Goal: Information Seeking & Learning: Learn about a topic

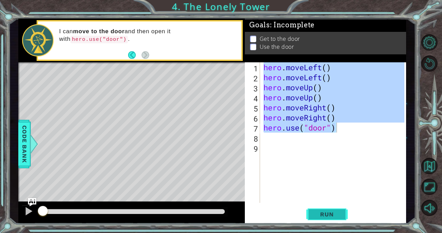
click at [316, 212] on span "Run" at bounding box center [327, 214] width 27 height 7
type textarea "hero.use("door")"
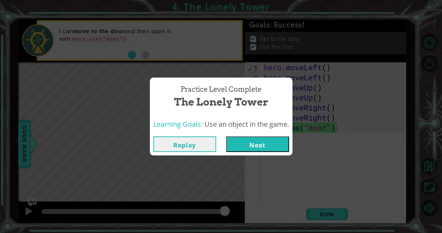
click at [260, 142] on button "Next" at bounding box center [257, 144] width 63 height 16
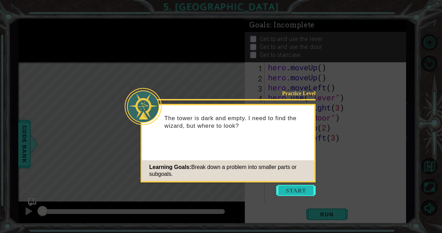
click at [299, 190] on button "Start" at bounding box center [296, 190] width 39 height 11
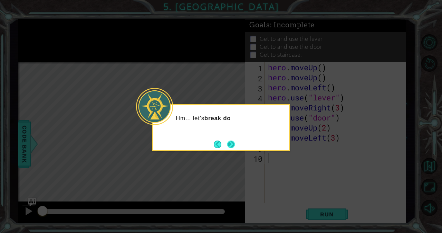
click at [235, 141] on button "Next" at bounding box center [231, 144] width 8 height 8
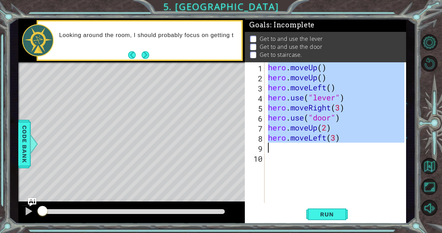
drag, startPoint x: 268, startPoint y: 69, endPoint x: 348, endPoint y: 142, distance: 108.7
click at [348, 142] on div "hero . moveUp ( ) hero . moveUp ( ) hero . moveLeft ( ) hero . use ( "lever" ) …" at bounding box center [337, 142] width 141 height 160
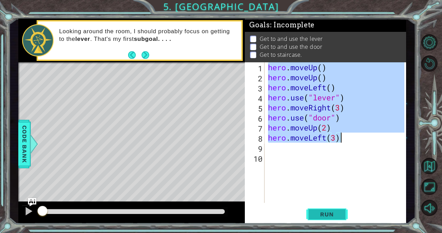
click at [318, 214] on span "Run" at bounding box center [327, 214] width 27 height 7
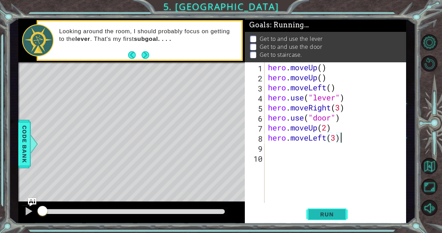
type textarea "hero.moveLeft(3)"
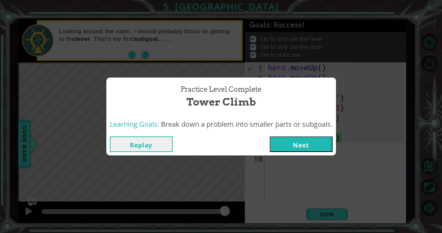
click at [307, 144] on button "Next" at bounding box center [301, 144] width 63 height 16
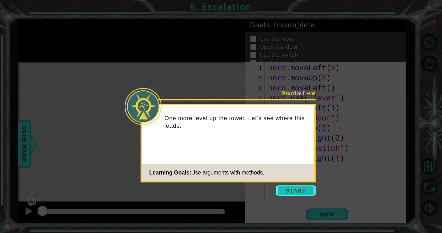
click at [295, 188] on button "Start" at bounding box center [296, 190] width 39 height 11
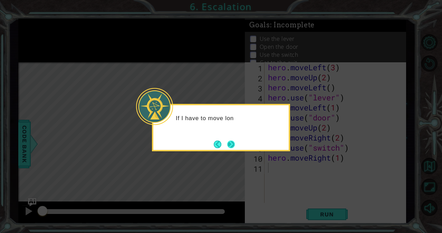
click at [230, 142] on button "Next" at bounding box center [231, 144] width 8 height 8
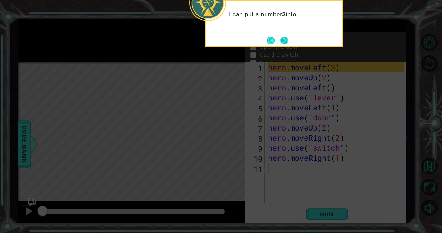
click at [284, 37] on button "Next" at bounding box center [285, 41] width 8 height 8
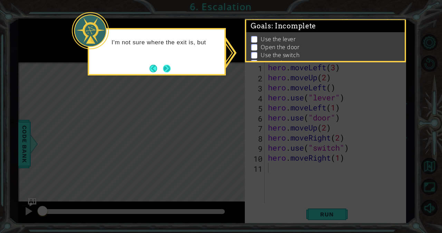
click at [165, 66] on button "Next" at bounding box center [167, 69] width 8 height 8
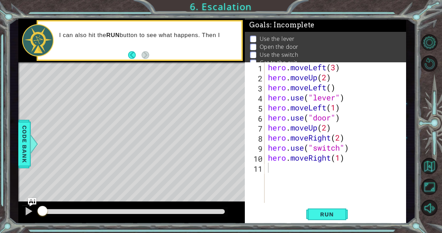
drag, startPoint x: 267, startPoint y: 66, endPoint x: 282, endPoint y: 77, distance: 18.6
click at [282, 77] on div "1 2 3 4 5 6 7 8 9 10 11 hero . moveLeft ( 3 ) hero . moveUp ( 2 ) hero . moveLe…" at bounding box center [325, 132] width 160 height 140
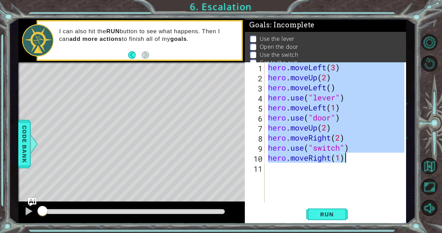
drag, startPoint x: 268, startPoint y: 66, endPoint x: 357, endPoint y: 159, distance: 128.6
click at [357, 159] on div "hero . moveLeft ( 3 ) hero . moveUp ( 2 ) hero . moveLeft ( ) hero . use ( "lev…" at bounding box center [337, 142] width 141 height 160
type textarea "hero.use("switch") hero.moveRight(1)"
